Goal: Task Accomplishment & Management: Complete application form

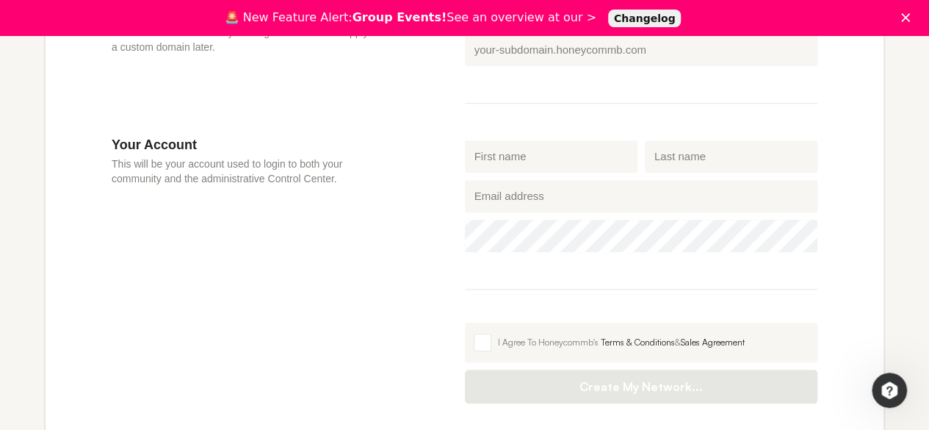
scroll to position [590, 0]
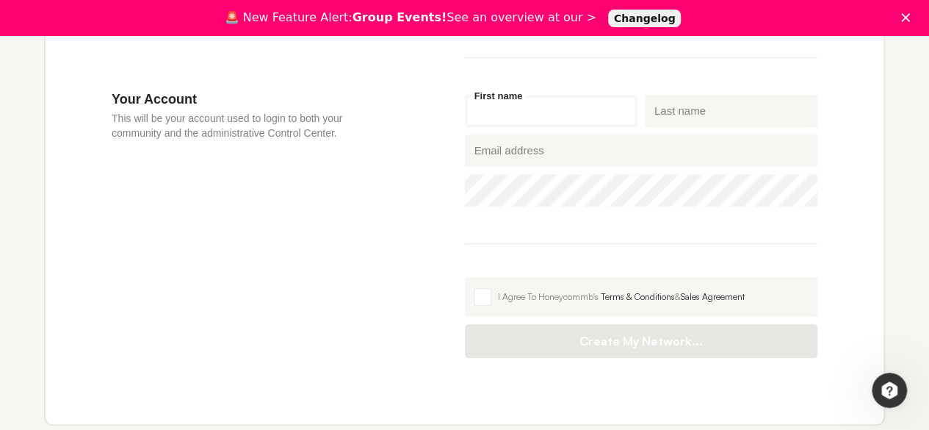
click at [583, 123] on input "First name" at bounding box center [551, 111] width 173 height 32
type input "Shannen"
click at [671, 118] on input "Last name" at bounding box center [731, 111] width 173 height 32
type input "[PERSON_NAME]"
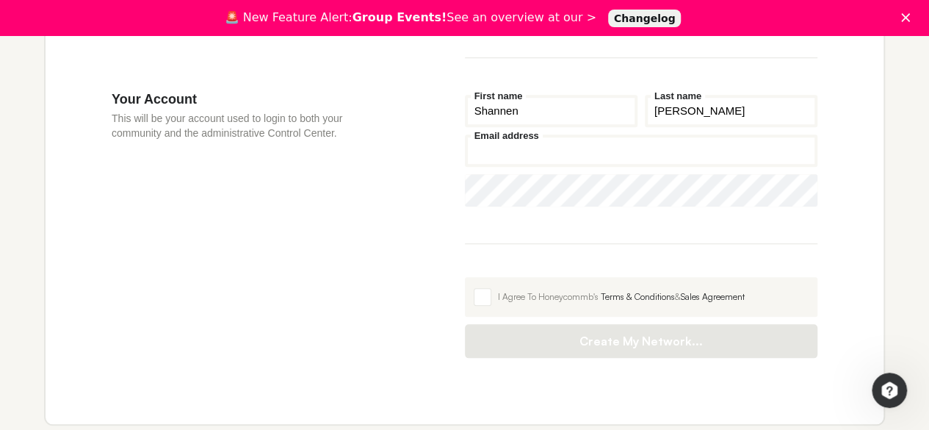
click at [641, 142] on input "Email address" at bounding box center [641, 150] width 353 height 32
type input "[EMAIL_ADDRESS][DOMAIN_NAME]"
click at [487, 303] on span at bounding box center [483, 297] width 18 height 18
click at [465, 277] on input "I Agree To Honeycommb's Terms & Conditions & Sales Agreement" at bounding box center [465, 277] width 0 height 0
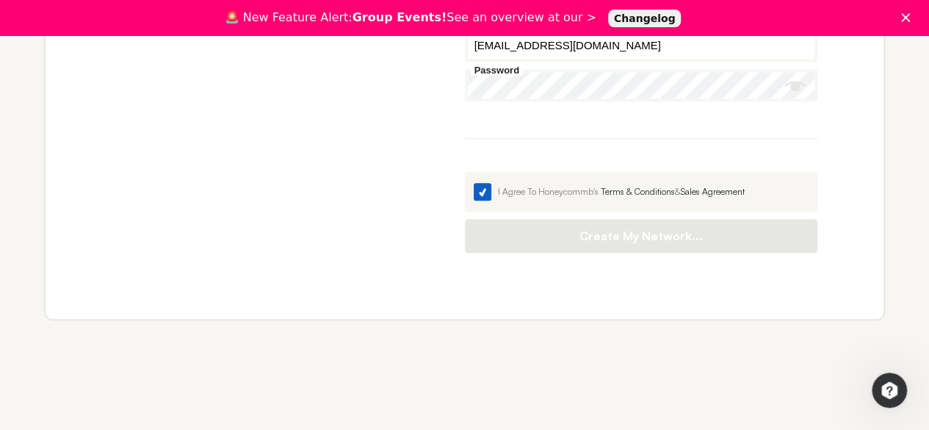
click at [488, 192] on span at bounding box center [483, 192] width 18 height 18
click at [465, 172] on input "I Agree To Honeycommb's Terms & Conditions & Sales Agreement" at bounding box center [465, 172] width 0 height 0
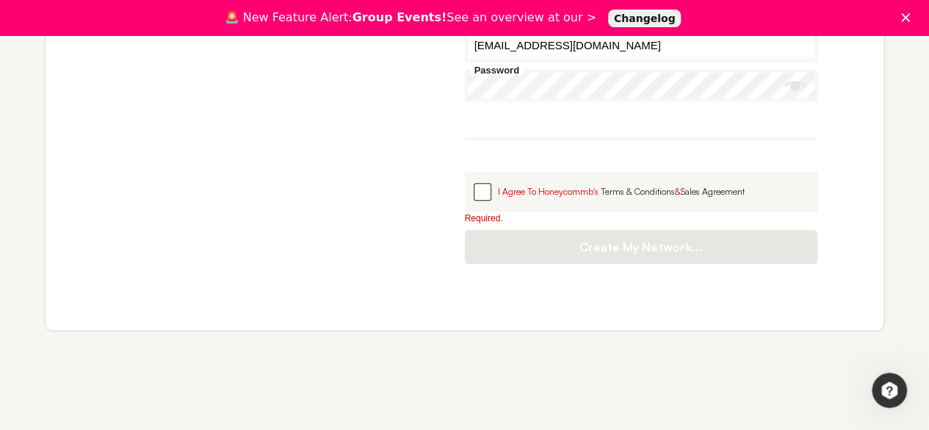
click at [488, 192] on span at bounding box center [483, 192] width 18 height 18
click at [465, 172] on input "I Agree To Honeycommb's Terms & Conditions & Sales Agreement" at bounding box center [465, 172] width 0 height 0
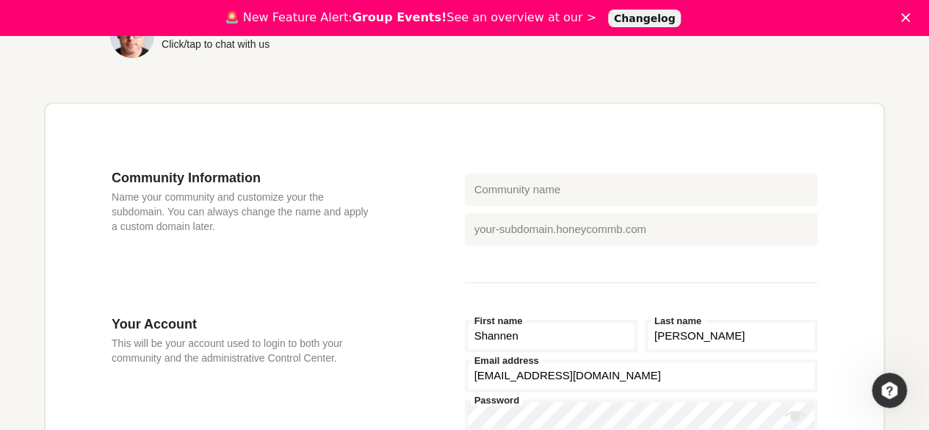
scroll to position [360, 0]
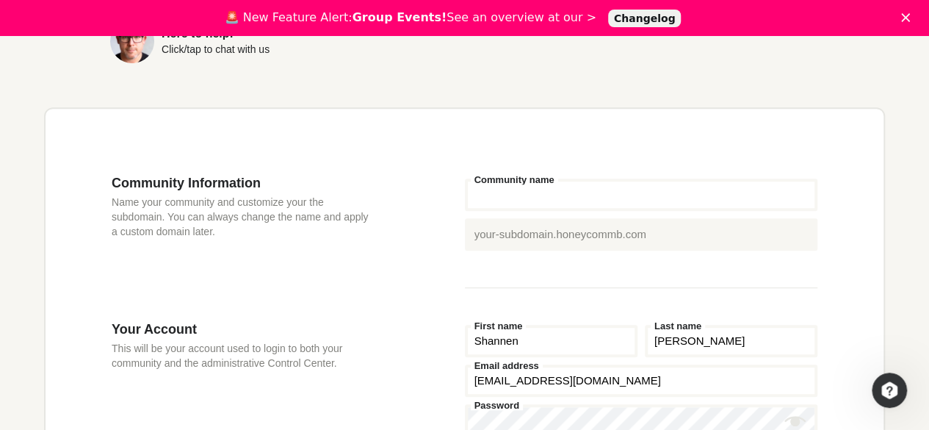
click at [508, 193] on input "Community name" at bounding box center [641, 194] width 353 height 32
type input "s"
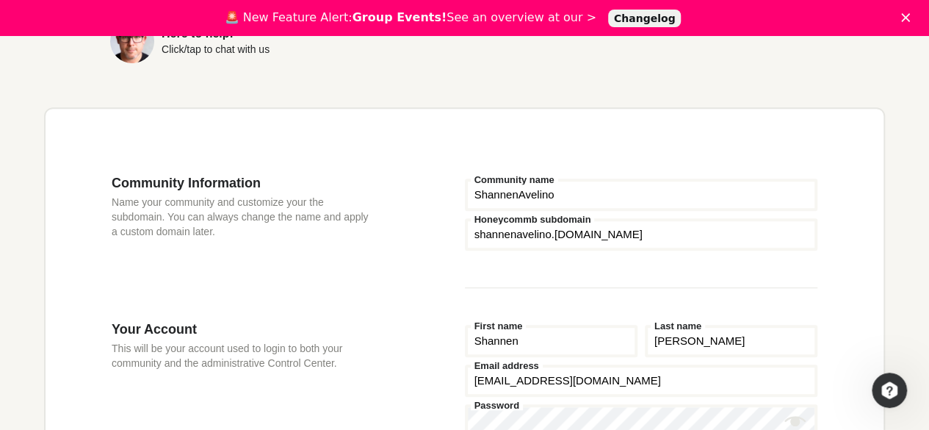
scroll to position [695, 0]
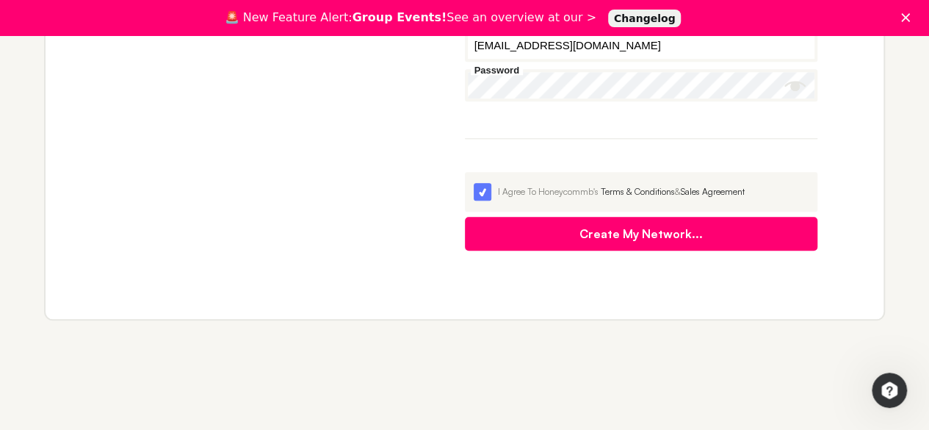
type input "ShannenAvelino"
click at [545, 233] on button "Create My Network..." at bounding box center [641, 234] width 353 height 34
